Goal: Use online tool/utility: Utilize a website feature to perform a specific function

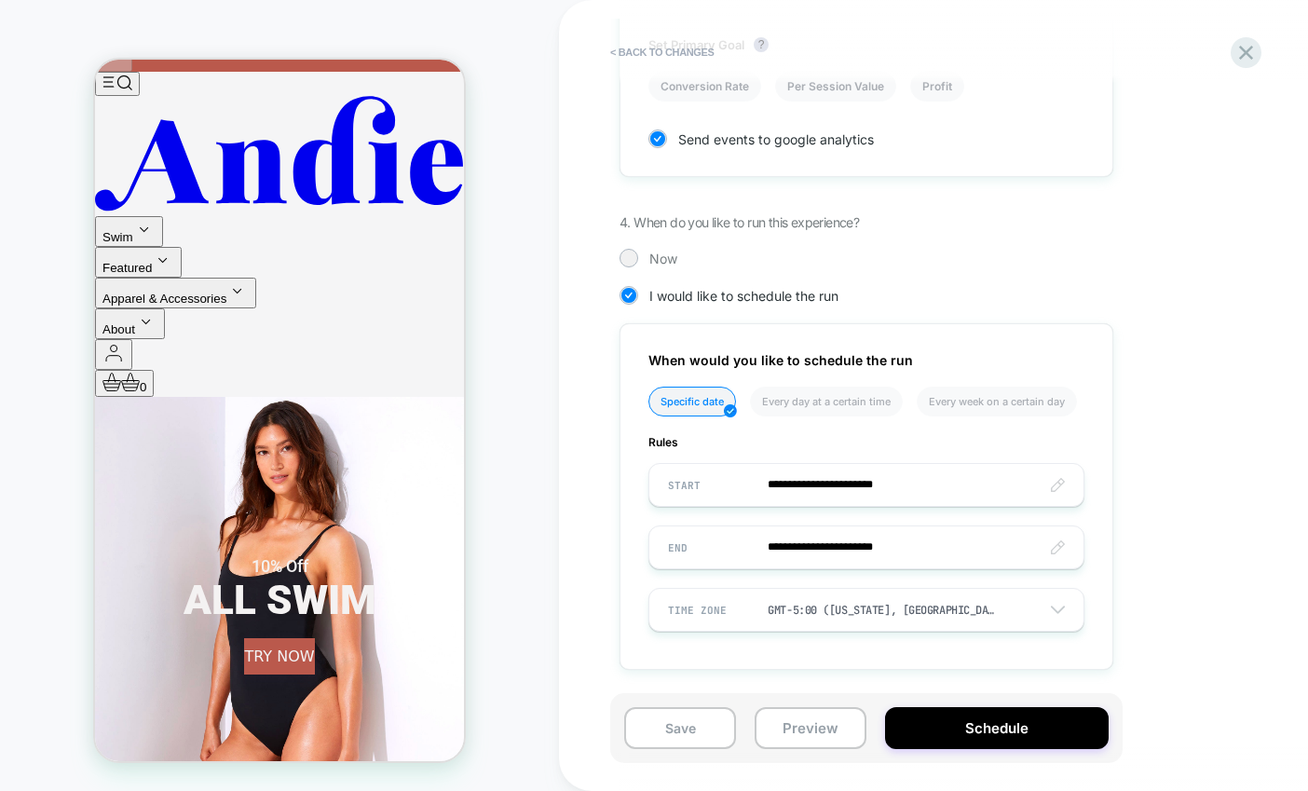
scroll to position [482, 0]
click at [1244, 51] on icon at bounding box center [1246, 53] width 14 height 14
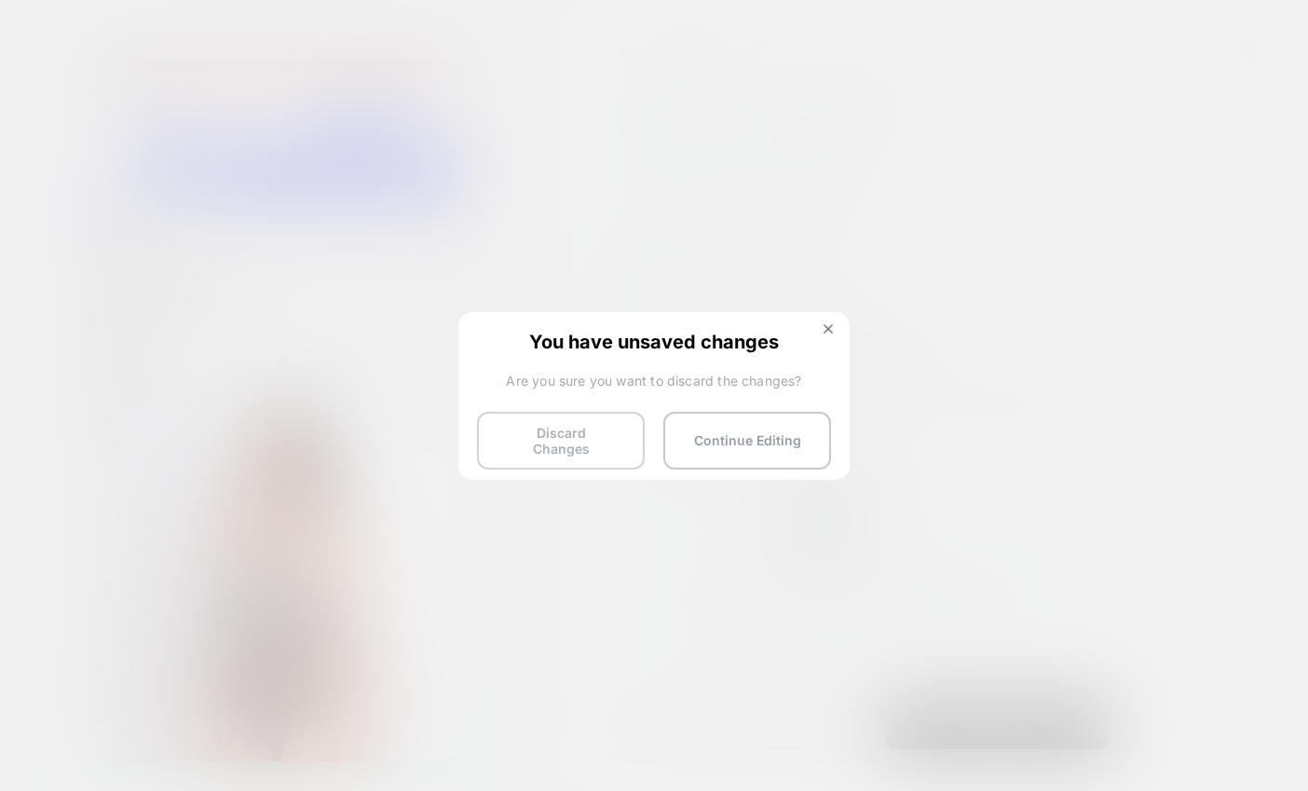
click at [580, 442] on button "Discard Changes" at bounding box center [561, 441] width 168 height 58
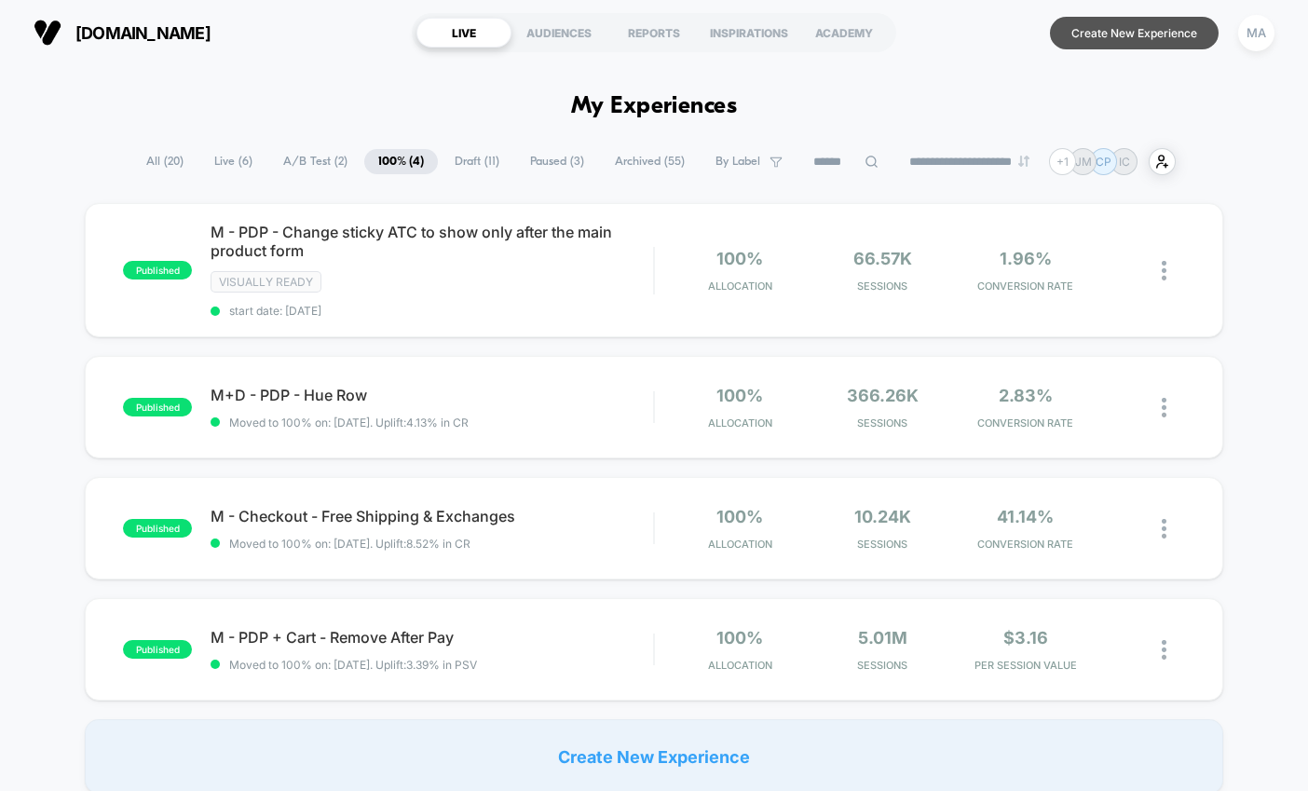
click at [1111, 36] on button "Create New Experience" at bounding box center [1134, 33] width 169 height 33
